Goal: Navigation & Orientation: Find specific page/section

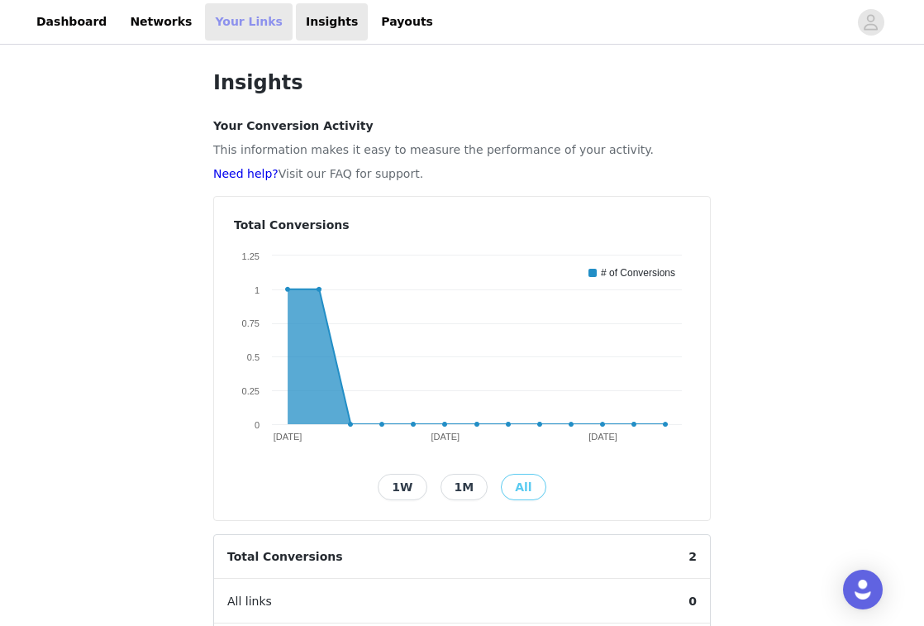
click at [232, 27] on link "Your Links" at bounding box center [249, 21] width 88 height 37
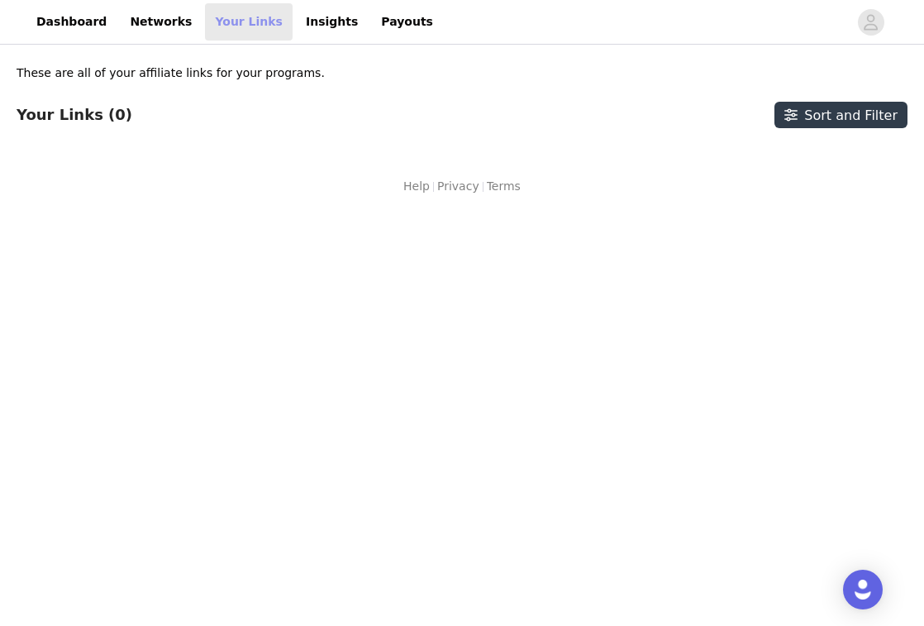
click at [209, 13] on link "Your Links" at bounding box center [249, 21] width 88 height 37
click at [296, 28] on link "Insights" at bounding box center [332, 21] width 72 height 37
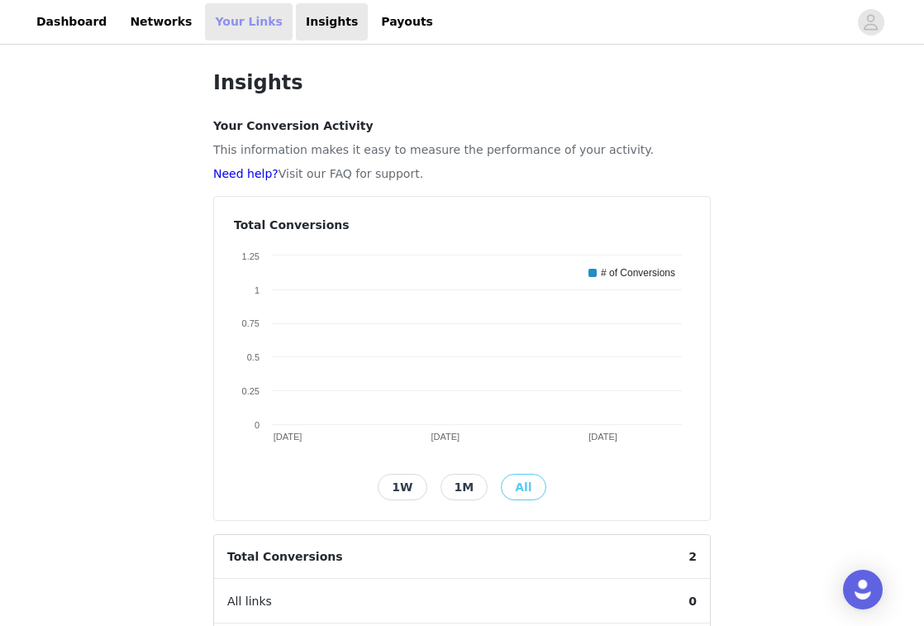
click at [214, 33] on link "Your Links" at bounding box center [249, 21] width 88 height 37
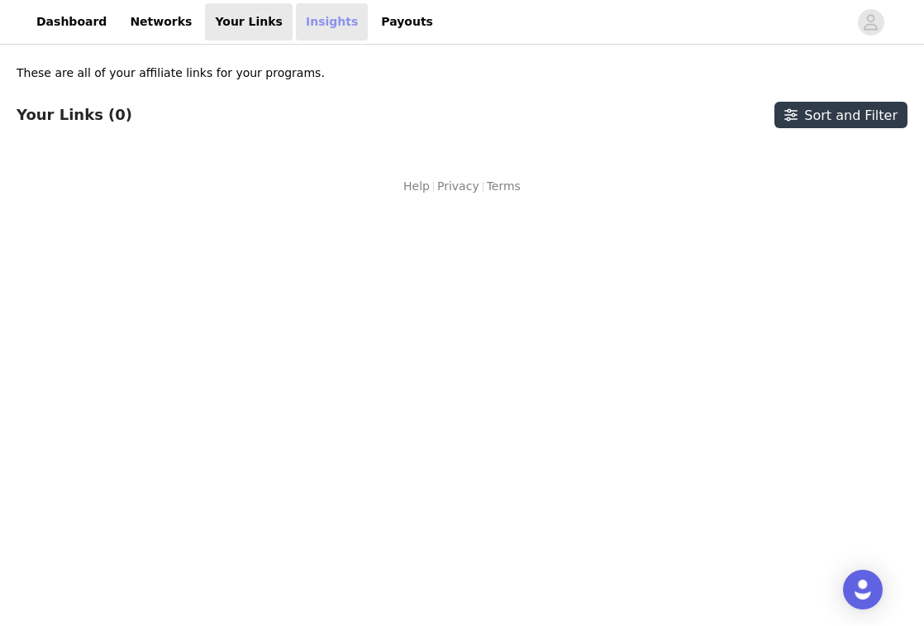
click at [311, 26] on link "Insights" at bounding box center [332, 21] width 72 height 37
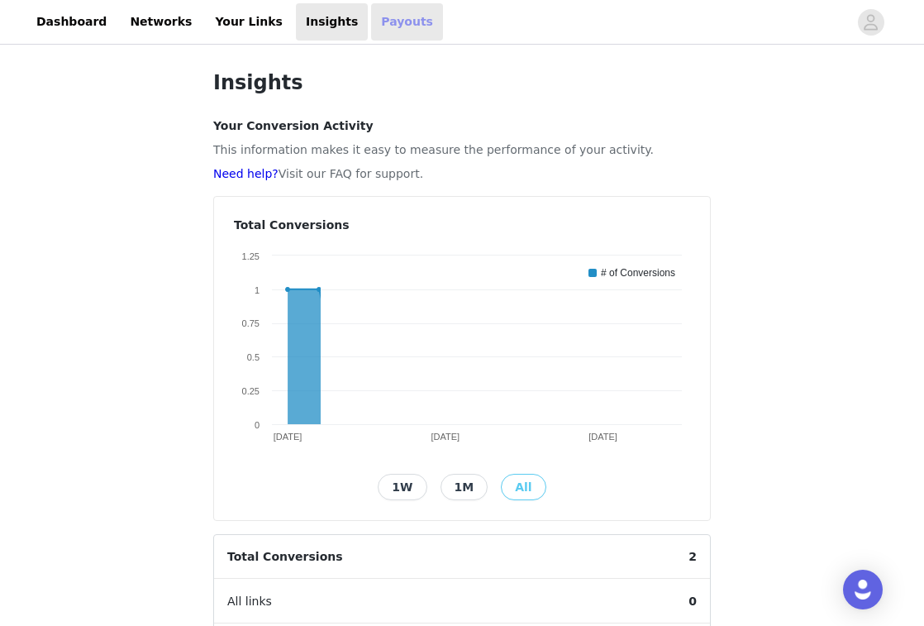
click at [371, 31] on link "Payouts" at bounding box center [407, 21] width 72 height 37
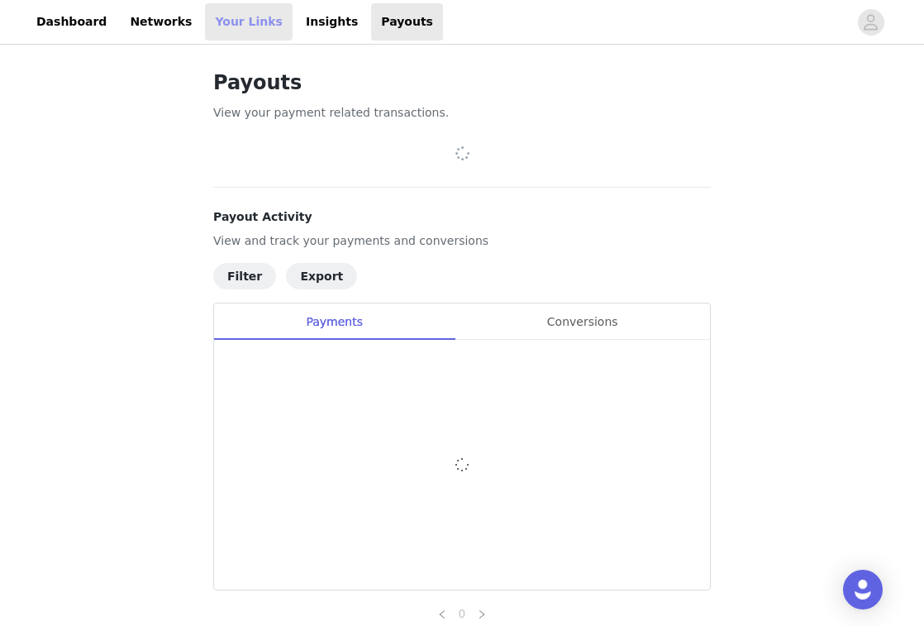
click at [208, 31] on link "Your Links" at bounding box center [249, 21] width 88 height 37
